Goal: Navigation & Orientation: Find specific page/section

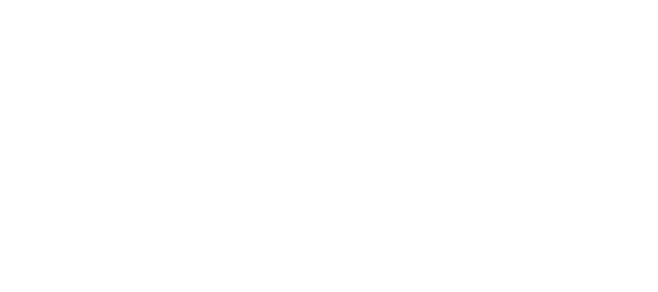
select select
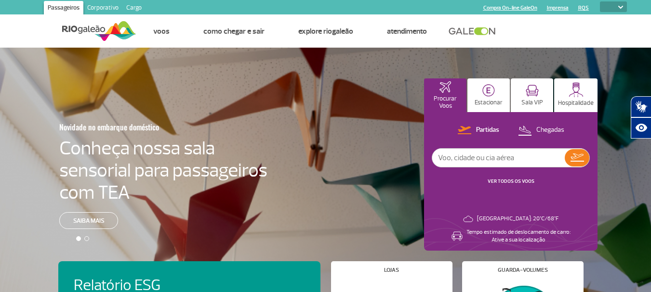
click at [114, 30] on img at bounding box center [99, 31] width 74 height 24
click at [137, 6] on link "Cargo" at bounding box center [133, 8] width 23 height 15
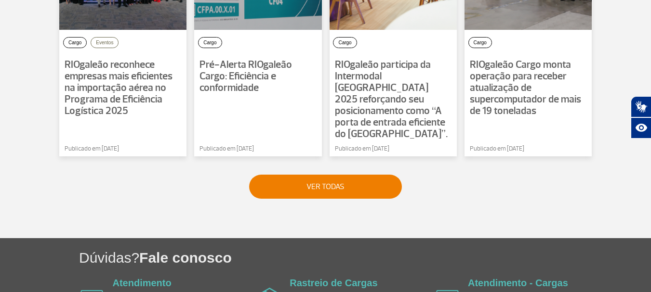
scroll to position [819, 0]
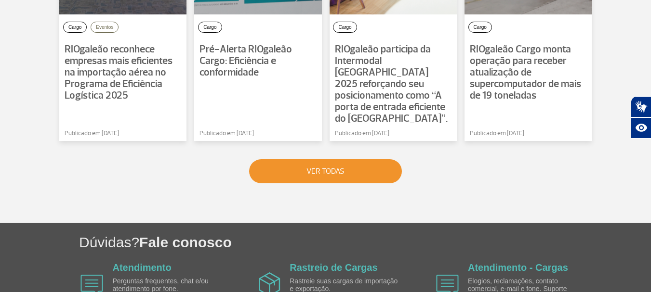
click at [339, 163] on button "VER TODAS" at bounding box center [325, 171] width 153 height 24
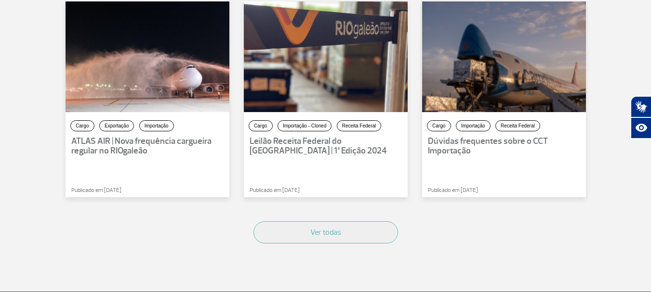
scroll to position [626, 0]
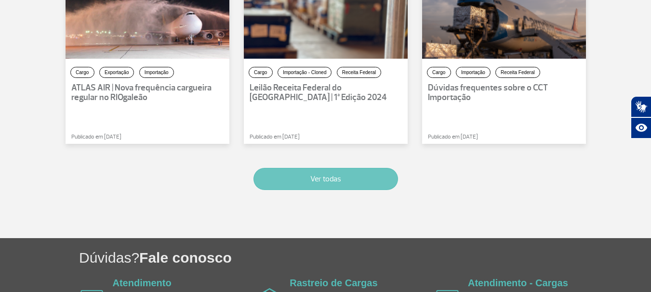
click at [367, 182] on button "Ver todas" at bounding box center [325, 179] width 145 height 22
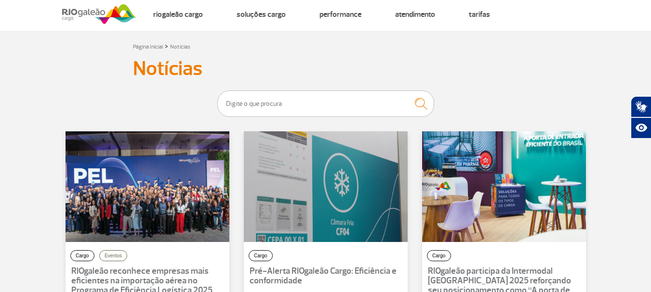
scroll to position [0, 0]
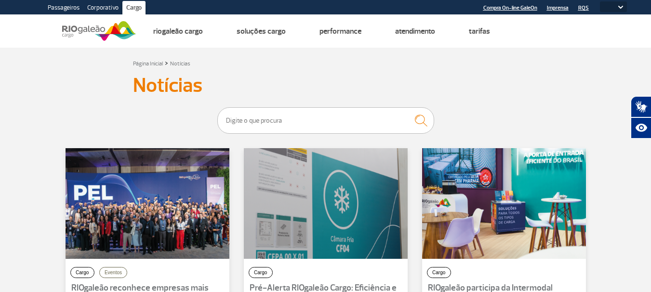
click at [99, 8] on link "Corporativo" at bounding box center [102, 8] width 39 height 15
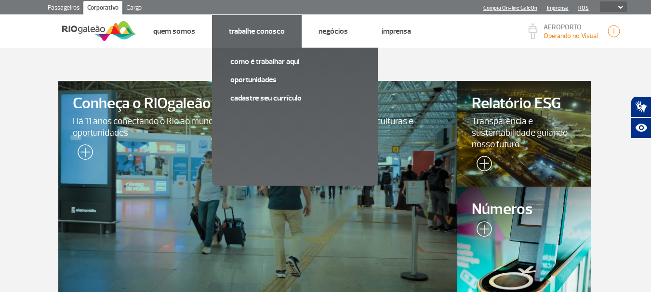
click at [254, 80] on link "Oportunidades" at bounding box center [294, 80] width 129 height 11
click at [251, 96] on link "Cadastre seu currículo" at bounding box center [294, 98] width 129 height 11
click at [247, 80] on link "Oportunidades" at bounding box center [294, 80] width 129 height 11
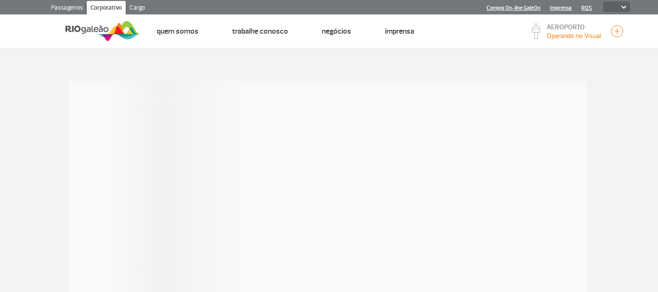
select select
